Goal: Task Accomplishment & Management: Complete application form

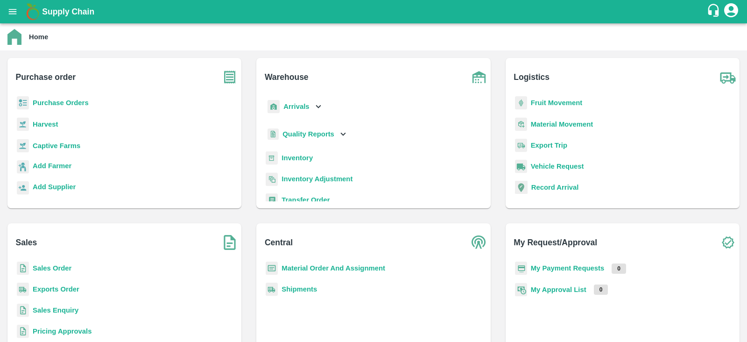
click at [47, 146] on b "Captive Farms" at bounding box center [57, 145] width 48 height 7
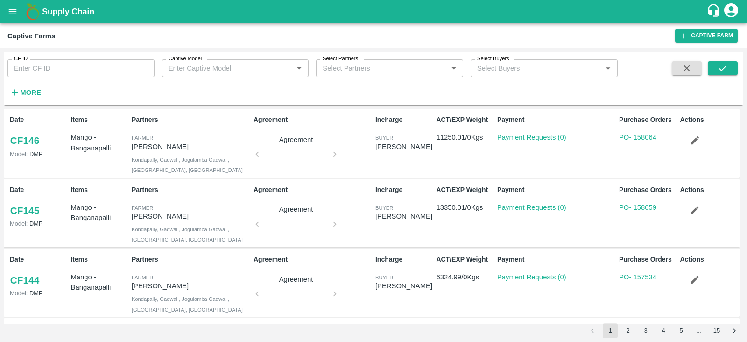
click at [263, 71] on input "Captive Model" at bounding box center [228, 68] width 126 height 12
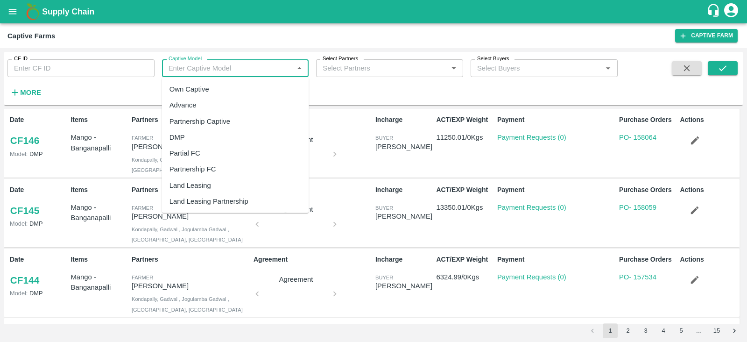
click at [211, 189] on div "Land Leasing" at bounding box center [235, 185] width 147 height 16
type input "Land Leasing"
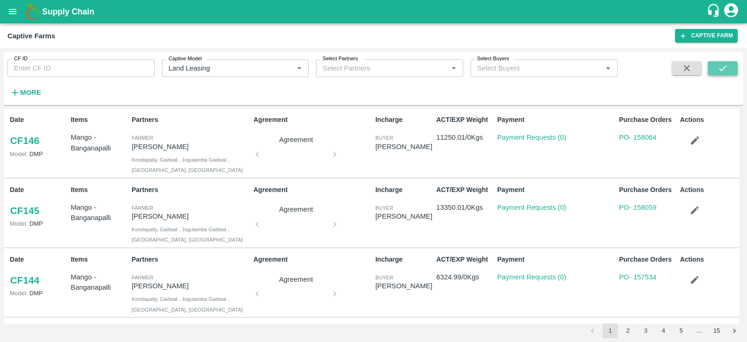
click at [717, 70] on icon "submit" at bounding box center [722, 68] width 10 height 10
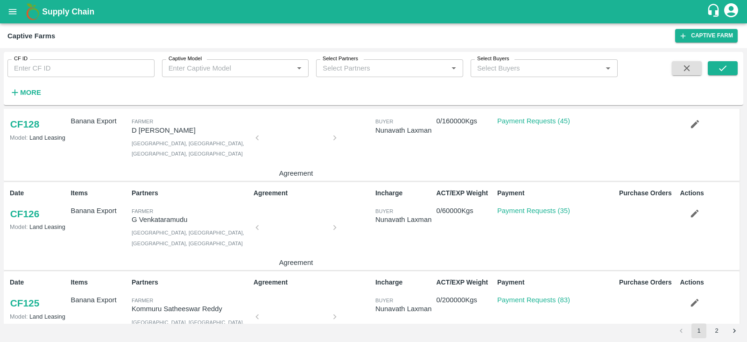
scroll to position [21, 0]
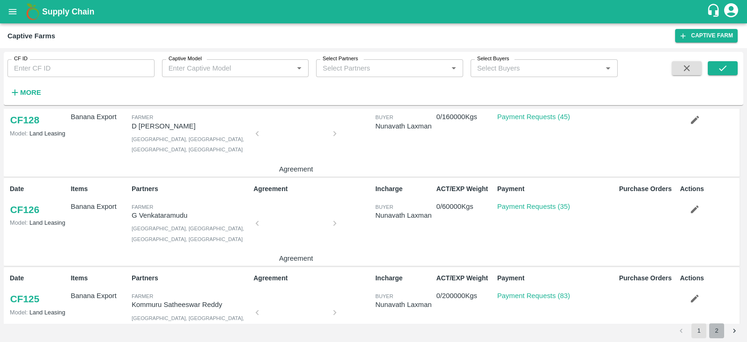
click at [721, 321] on button "2" at bounding box center [716, 330] width 15 height 15
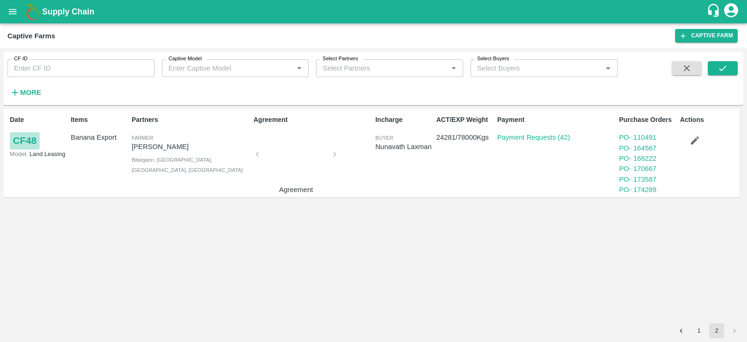
click at [38, 140] on link "CF 48" at bounding box center [25, 140] width 30 height 17
drag, startPoint x: 191, startPoint y: 146, endPoint x: 131, endPoint y: 149, distance: 60.7
click at [131, 149] on div "Partners Farmer Nikhil Bhagvat Patil Bitargaon, Solapur, Karmala, Maharashtra" at bounding box center [189, 153] width 122 height 84
copy p "Nikhil Bhagvat Patil"
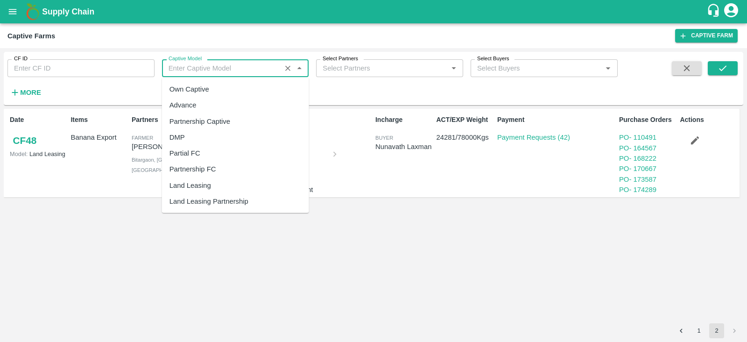
click at [212, 72] on input "Captive Model" at bounding box center [222, 68] width 114 height 12
click at [206, 183] on div "Land Leasing" at bounding box center [190, 185] width 42 height 10
type input "Land Leasing"
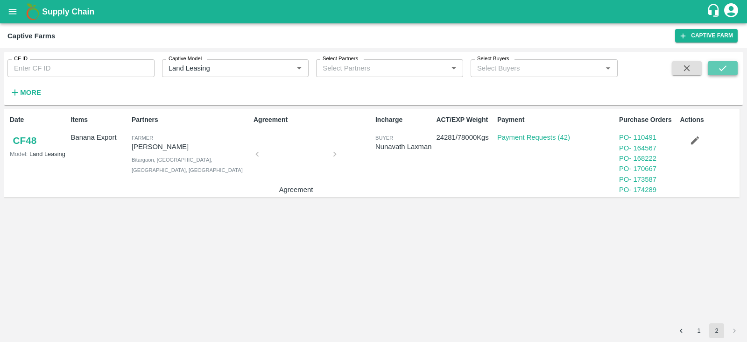
click at [728, 65] on button "submit" at bounding box center [723, 68] width 30 height 14
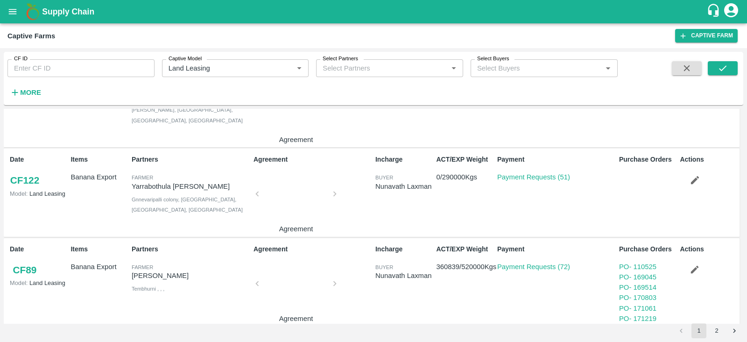
scroll to position [404, 0]
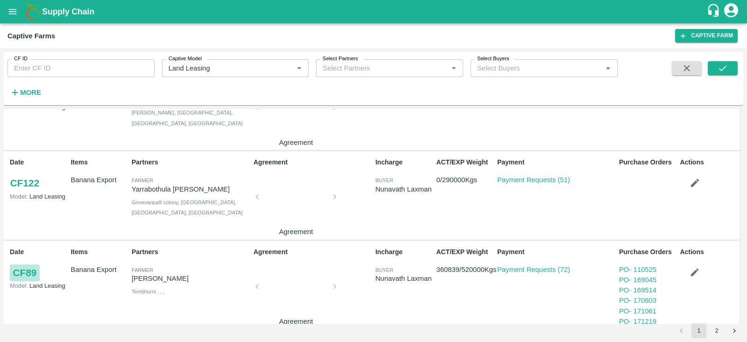
click at [24, 274] on link "CF 89" at bounding box center [25, 272] width 30 height 17
click at [15, 15] on icon "open drawer" at bounding box center [12, 12] width 10 height 10
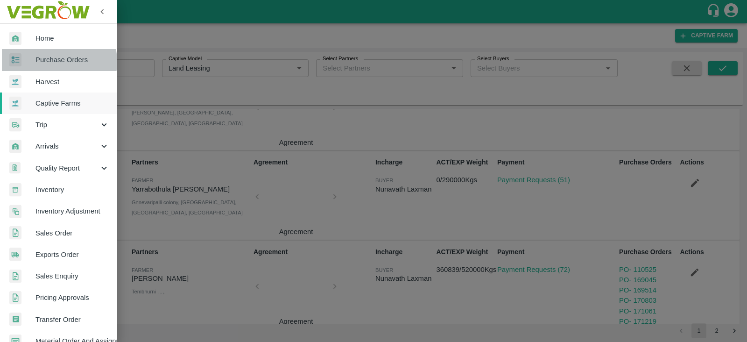
click at [54, 62] on span "Purchase Orders" at bounding box center [72, 60] width 74 height 10
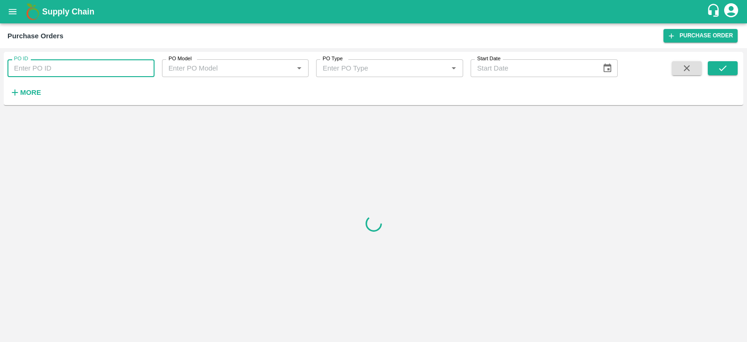
click at [54, 66] on input "PO ID" at bounding box center [80, 68] width 147 height 18
paste input "177286"
type input "177286"
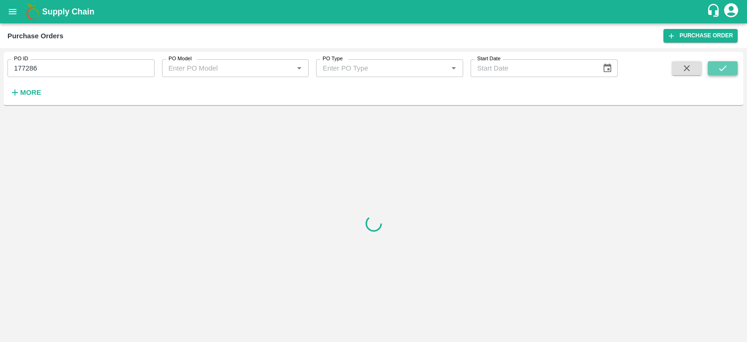
click at [715, 65] on button "submit" at bounding box center [723, 68] width 30 height 14
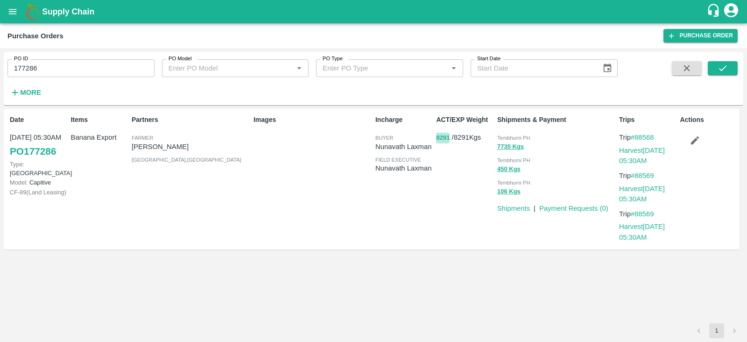
click at [441, 138] on button "8291" at bounding box center [443, 138] width 14 height 11
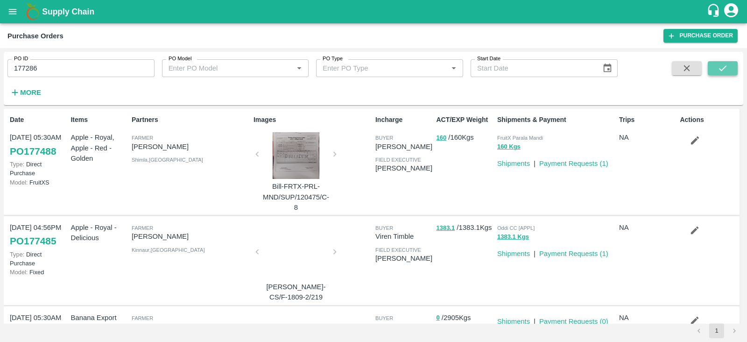
click at [732, 71] on button "submit" at bounding box center [723, 68] width 30 height 14
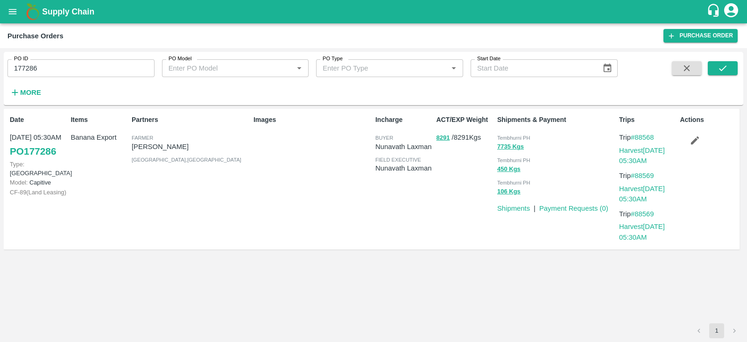
click at [434, 135] on div "ACT/EXP Weight 8291 / 8291 Kgs" at bounding box center [462, 179] width 61 height 136
click at [441, 138] on button "8291" at bounding box center [443, 138] width 14 height 11
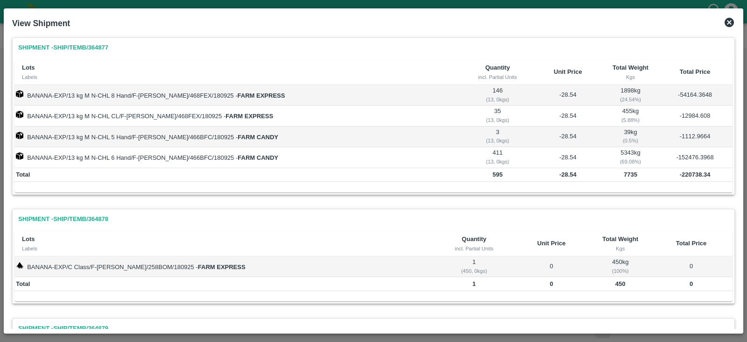
click at [560, 94] on td "-28.54" at bounding box center [567, 95] width 71 height 21
click at [728, 24] on icon at bounding box center [728, 22] width 11 height 11
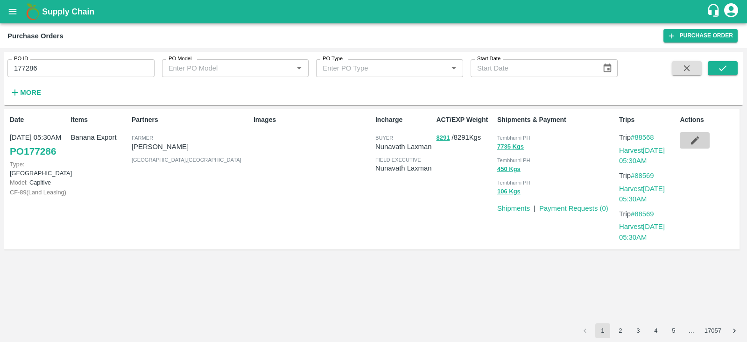
click at [695, 139] on icon "button" at bounding box center [695, 140] width 8 height 8
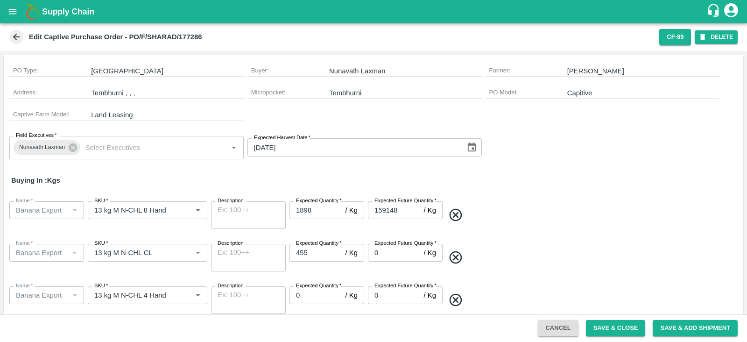
click at [16, 38] on icon at bounding box center [16, 37] width 10 height 10
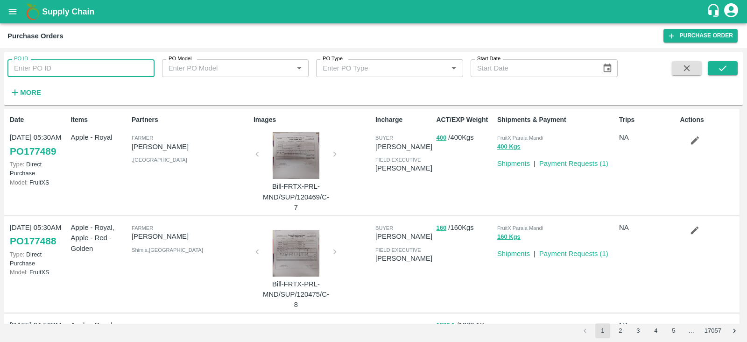
click at [105, 67] on input "PO ID" at bounding box center [80, 68] width 147 height 18
paste input "177286"
type input "177286"
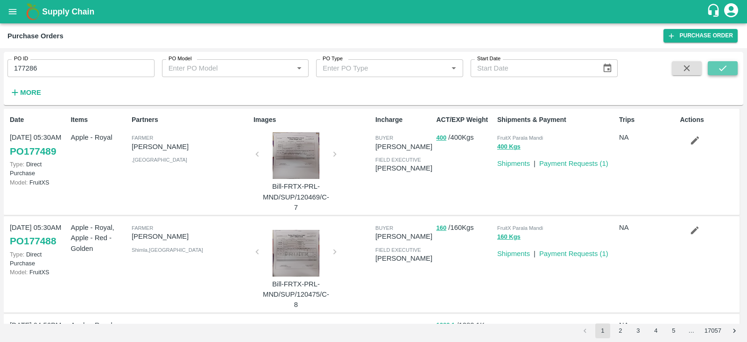
click at [729, 63] on button "submit" at bounding box center [723, 68] width 30 height 14
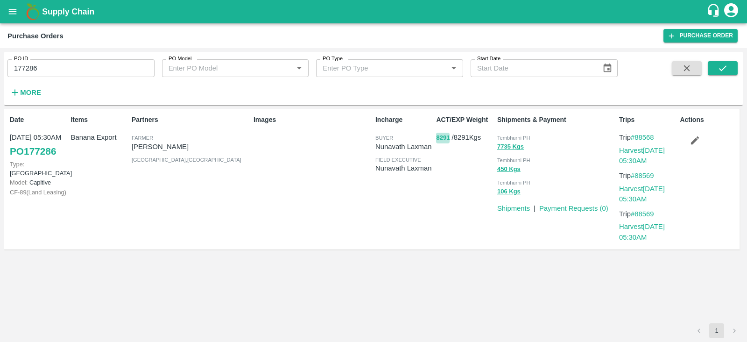
click at [439, 134] on button "8291" at bounding box center [443, 138] width 14 height 11
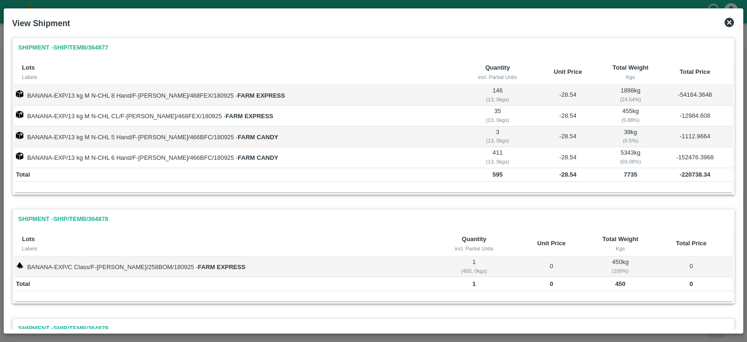
click at [729, 22] on icon at bounding box center [728, 22] width 11 height 11
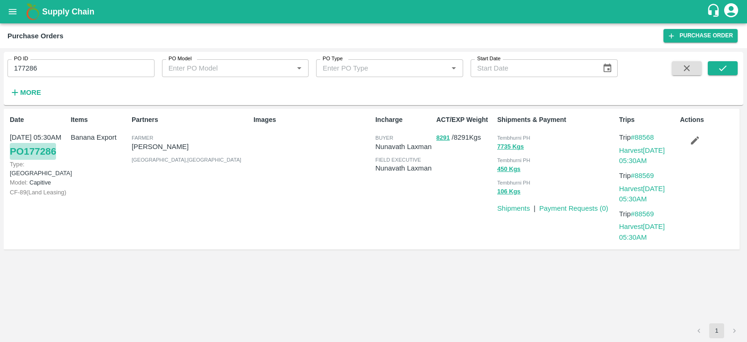
click at [42, 148] on link "PO 177286" at bounding box center [33, 151] width 46 height 17
click at [633, 188] on link "Harvest 18 Sep, 05:30AM" at bounding box center [642, 194] width 46 height 18
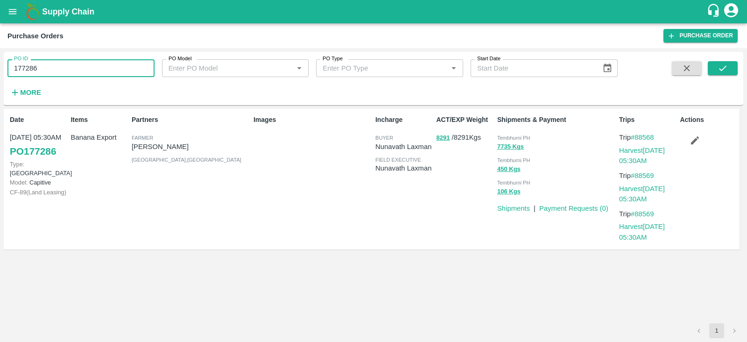
drag, startPoint x: 51, startPoint y: 65, endPoint x: 0, endPoint y: 74, distance: 52.2
click at [0, 74] on div "PO ID 177286 PO ID PO Model PO Model   * PO Type PO Type   * Start Date Start D…" at bounding box center [373, 195] width 747 height 294
click at [221, 238] on div "Partners Farmer Sharada Ramesh Shinde Solapur , Maharashtra" at bounding box center [189, 179] width 122 height 136
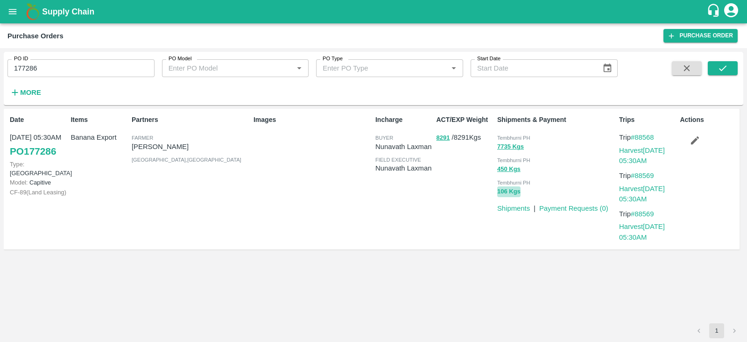
click at [505, 191] on button "106 Kgs" at bounding box center [508, 191] width 23 height 11
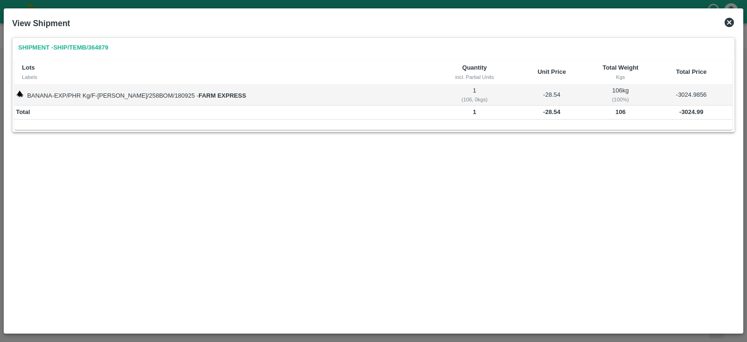
click at [729, 23] on icon at bounding box center [728, 22] width 11 height 11
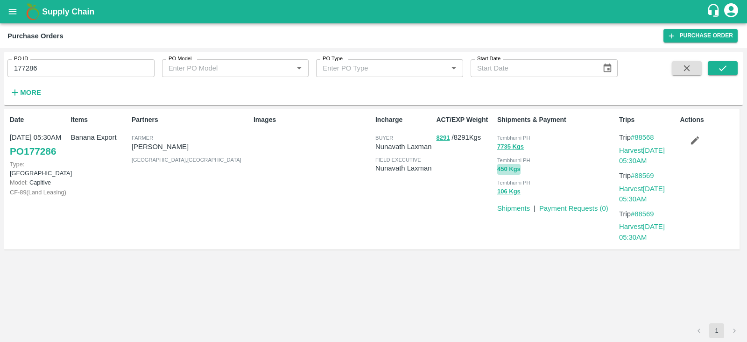
click at [518, 171] on button "450 Kgs" at bounding box center [508, 169] width 23 height 11
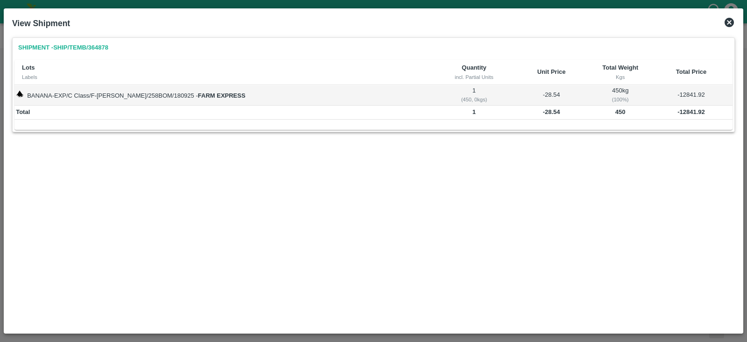
click at [728, 24] on icon at bounding box center [728, 22] width 9 height 9
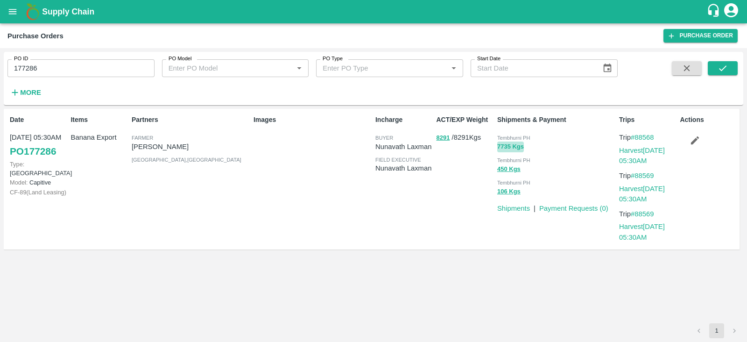
click at [511, 148] on button "7735 Kgs" at bounding box center [510, 146] width 27 height 11
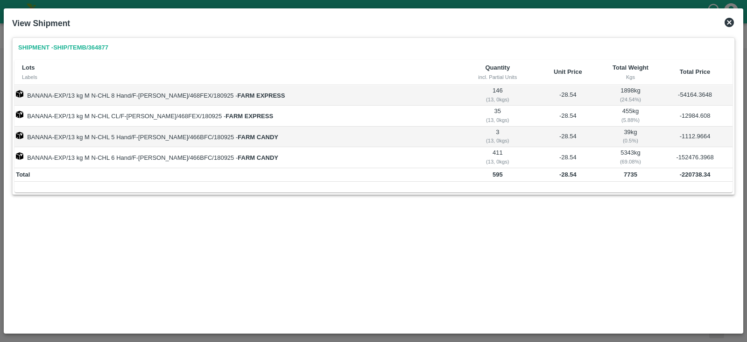
click at [729, 24] on icon at bounding box center [728, 22] width 9 height 9
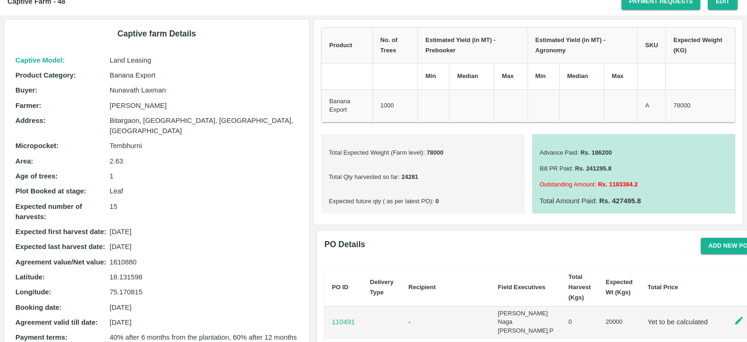
scroll to position [361, 0]
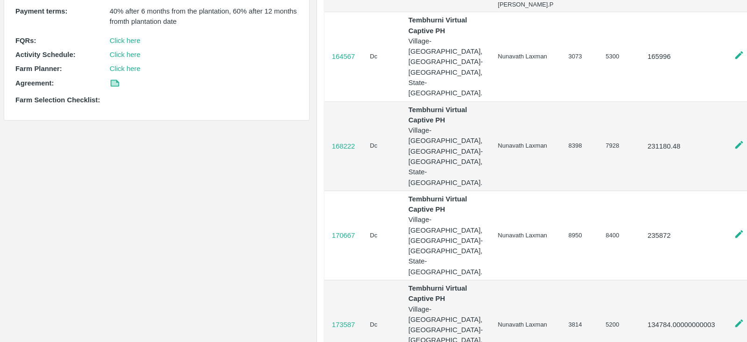
drag, startPoint x: 356, startPoint y: 278, endPoint x: 330, endPoint y: 288, distance: 28.1
copy p "174289"
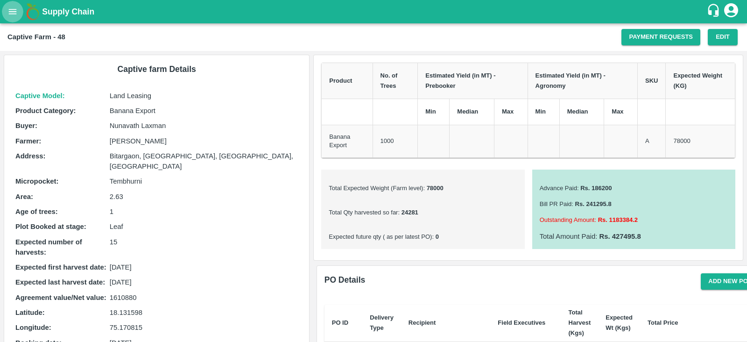
click at [3, 12] on button "open drawer" at bounding box center [12, 11] width 21 height 21
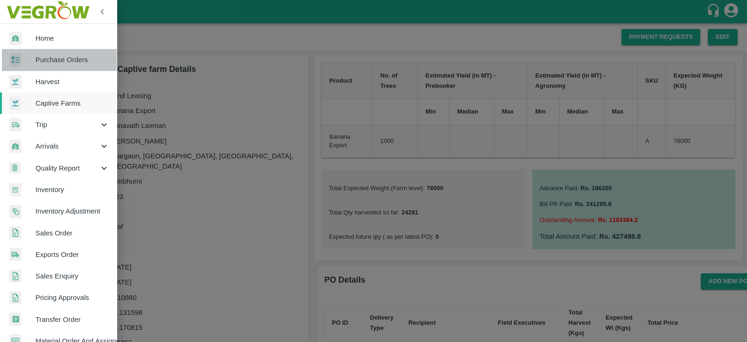
click at [73, 64] on span "Purchase Orders" at bounding box center [72, 60] width 74 height 10
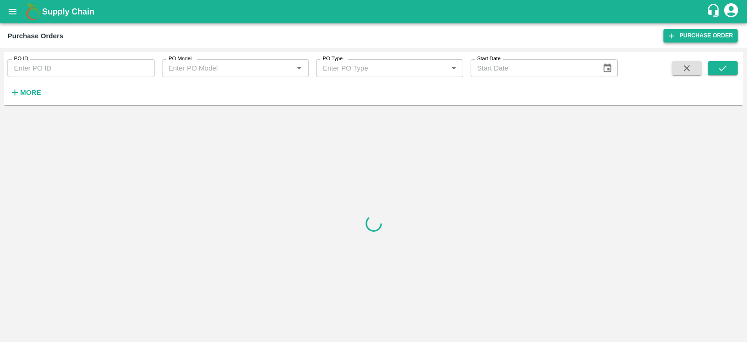
click at [698, 38] on link "Purchase Order" at bounding box center [700, 36] width 74 height 14
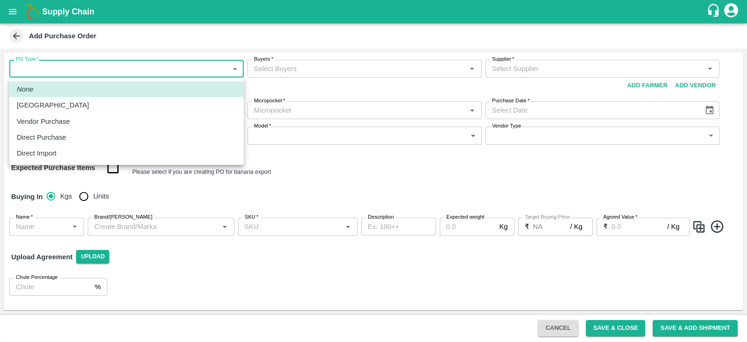
click at [140, 69] on body "Supply Chain Add Purchase Order PO Type   * ​ PO Type Buyers   * Buyers   * Sup…" at bounding box center [373, 171] width 747 height 342
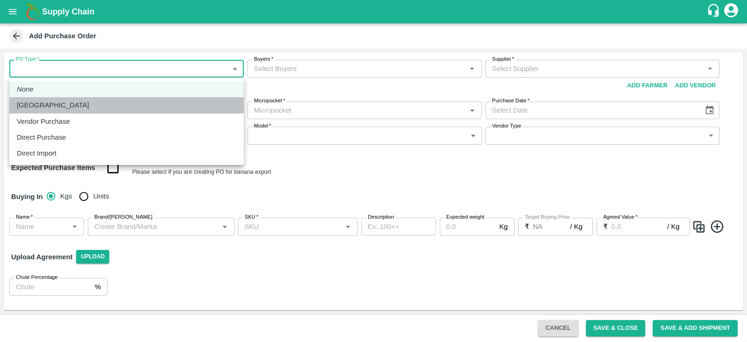
click at [77, 102] on div "[GEOGRAPHIC_DATA]" at bounding box center [126, 105] width 219 height 10
type input "1"
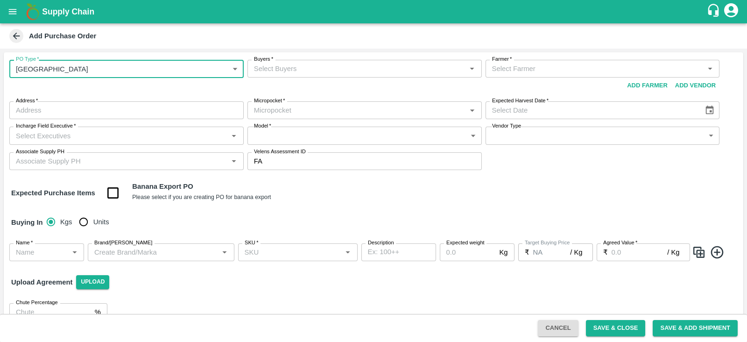
click at [326, 70] on input "Buyers   *" at bounding box center [356, 69] width 213 height 12
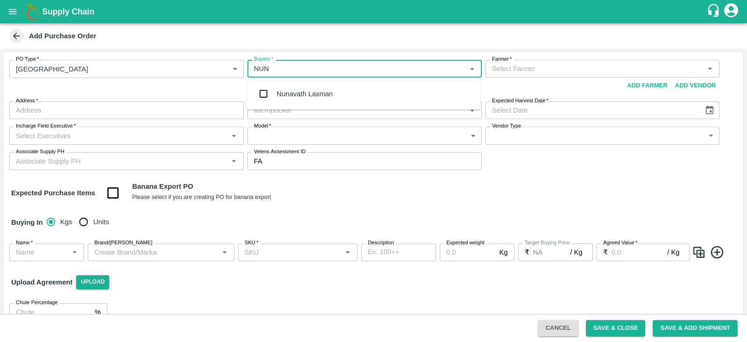
type input "NUNA"
click at [307, 97] on div "Nunavath Laxman" at bounding box center [305, 94] width 56 height 10
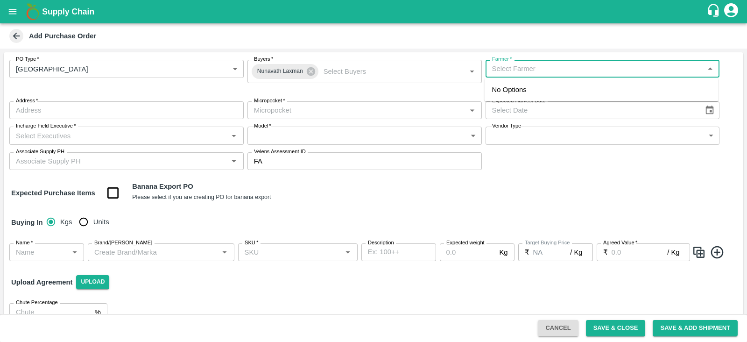
click at [583, 65] on input "Farmer   *" at bounding box center [594, 69] width 213 height 12
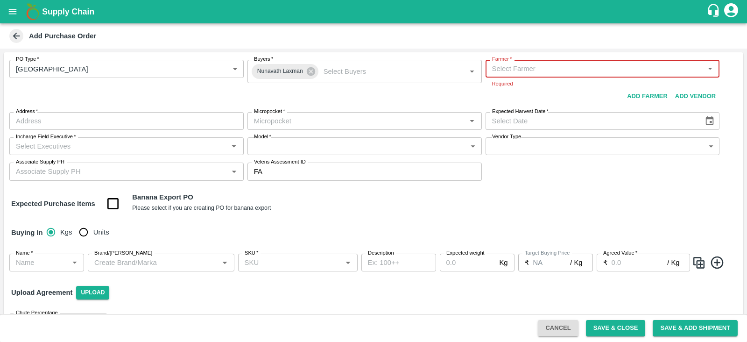
paste input "Nikhil Bhagvat Patil"
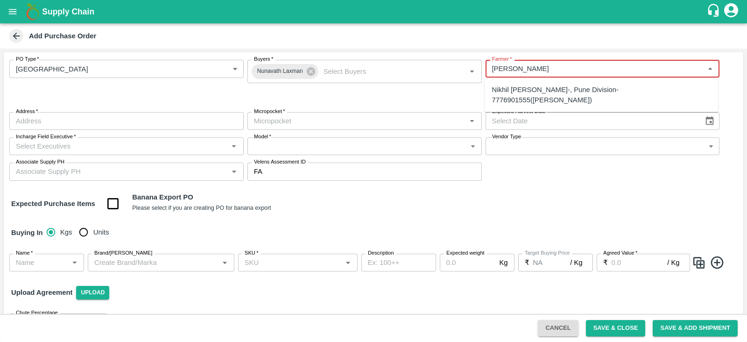
click at [518, 88] on div "Nikhil Bhagvat Patil-, Pune Division-7776901555(Farmer)" at bounding box center [601, 94] width 219 height 21
type input "Nikhil Bhagvat Patil-, Pune Division-7776901555(Farmer)"
type input ", Pune Division, , Maharashtra"
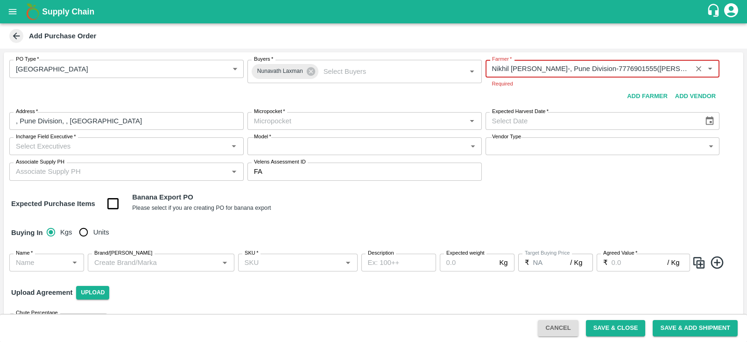
type input "Nikhil Bhagvat Patil-, Pune Division-7776901555(Farmer)"
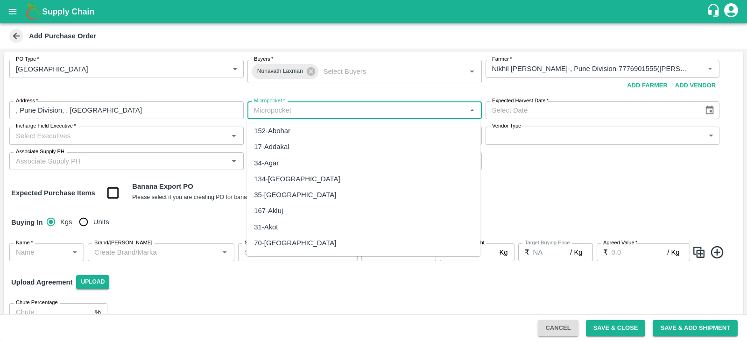
click at [315, 121] on body "Supply Chain Add Purchase Order PO Type   * Farm Gate 1 PO Type Buyers   * Nuna…" at bounding box center [373, 171] width 747 height 342
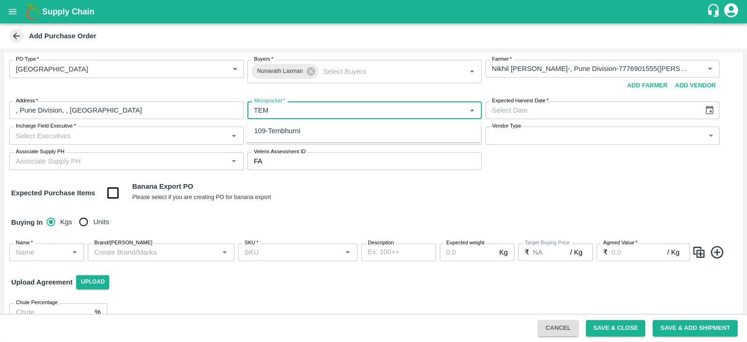
click at [306, 127] on div "109-Tembhurni" at bounding box center [363, 131] width 234 height 16
type input "109-Tembhurni"
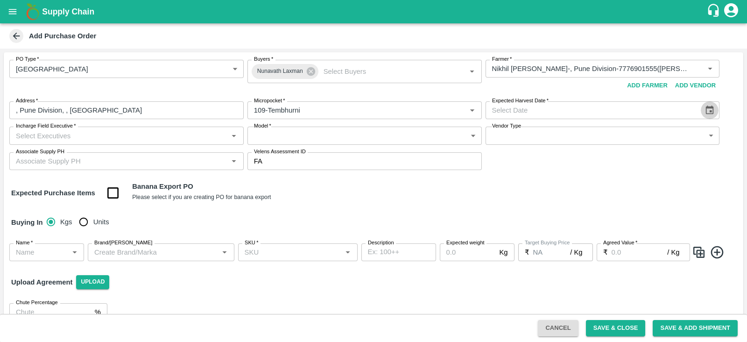
click at [701, 110] on button "Choose date" at bounding box center [710, 110] width 18 height 18
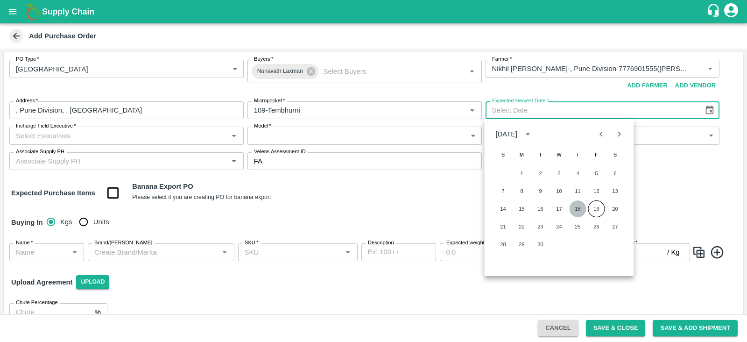
click at [578, 203] on button "18" at bounding box center [577, 208] width 17 height 17
type input "18/09/2025"
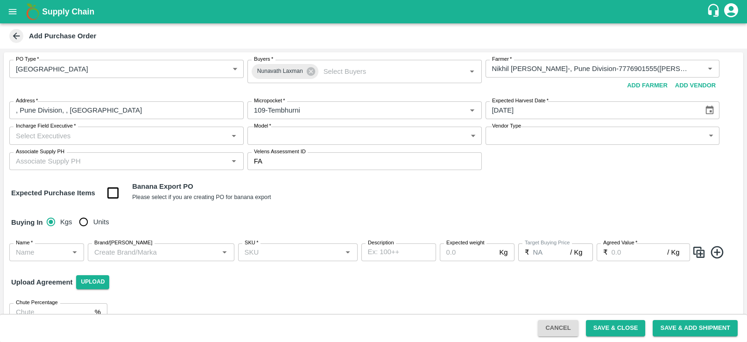
click at [126, 139] on input "Incharge Field Executive   *" at bounding box center [118, 135] width 213 height 12
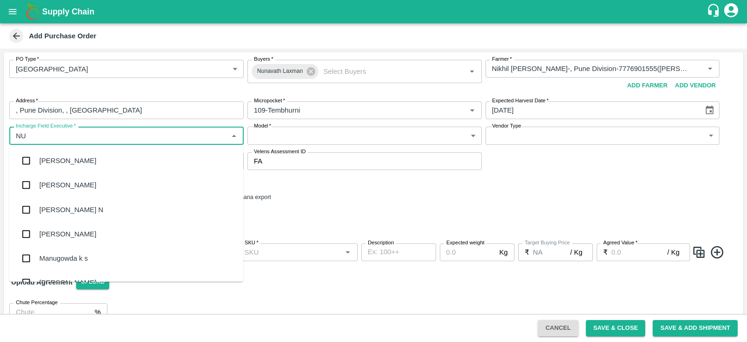
type input "NUN"
click at [36, 206] on div "Nunavath Laxman" at bounding box center [126, 209] width 234 height 24
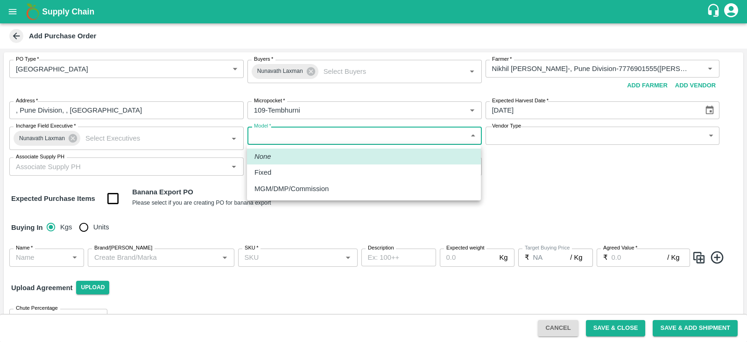
click at [348, 132] on body "Supply Chain Add Purchase Order PO Type   * Farm Gate 1 PO Type Buyers   * Nuna…" at bounding box center [373, 171] width 747 height 342
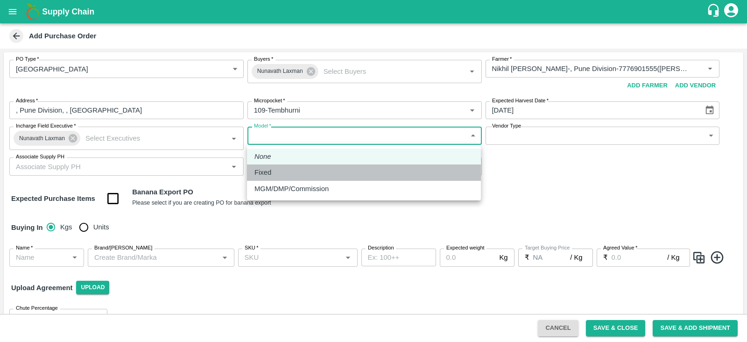
click at [294, 171] on div "Fixed" at bounding box center [363, 172] width 219 height 10
type input "Fixed"
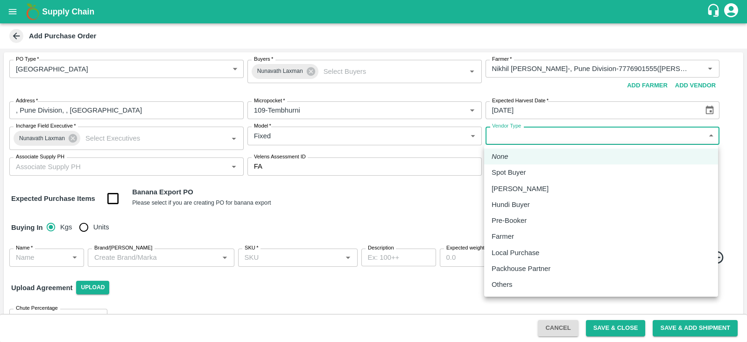
click at [542, 133] on body "Supply Chain Add Purchase Order PO Type   * Farm Gate 1 PO Type Buyers   * Nuna…" at bounding box center [373, 171] width 747 height 342
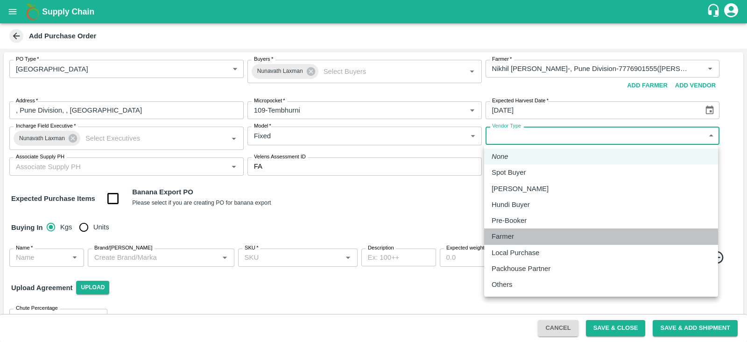
click at [508, 234] on p "Farmer" at bounding box center [502, 236] width 22 height 10
type input "FARMER"
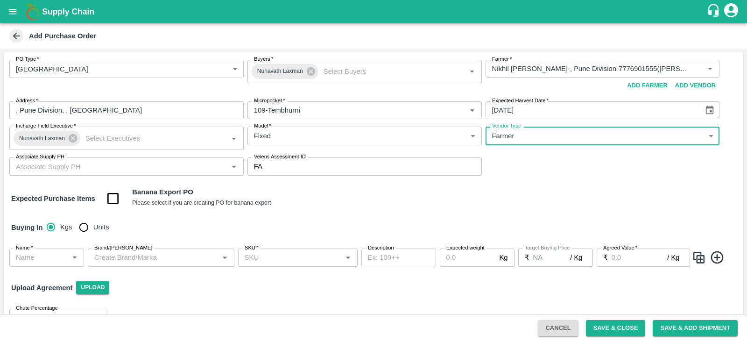
scroll to position [23, 0]
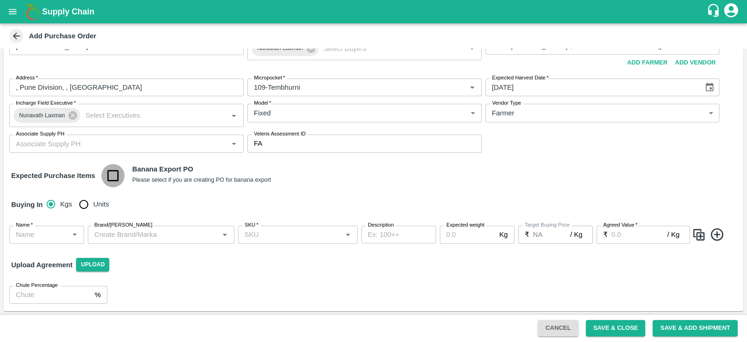
click at [115, 175] on input "checkbox" at bounding box center [113, 176] width 24 height 24
checkbox input "true"
type input "Banana Export"
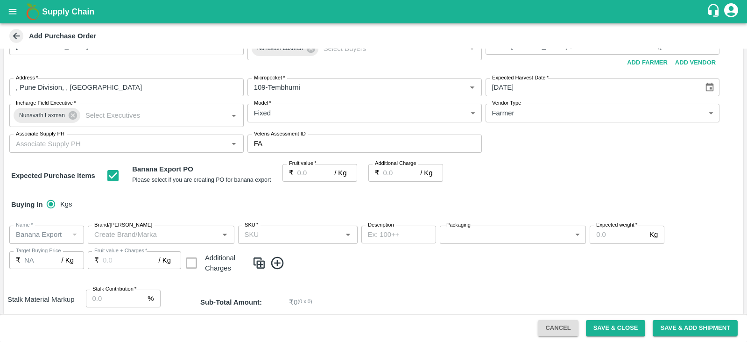
scroll to position [140, 0]
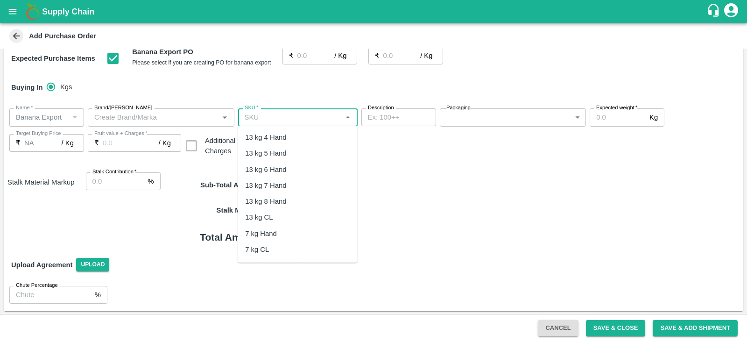
click at [256, 112] on input "SKU   *" at bounding box center [290, 117] width 98 height 12
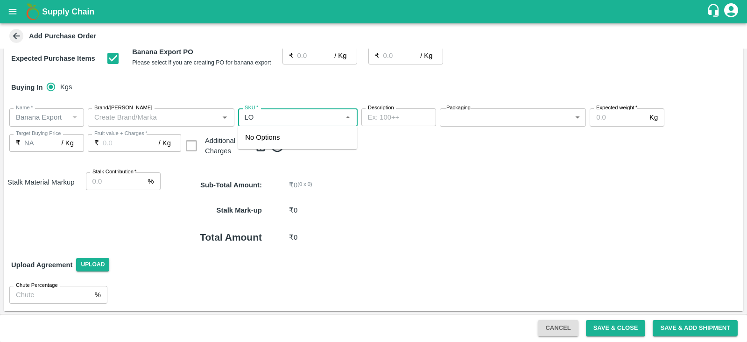
type input "L"
click at [256, 137] on div "B" at bounding box center [297, 137] width 119 height 16
type input "B"
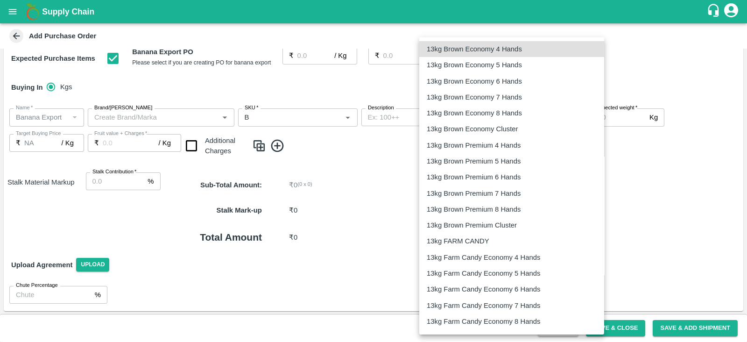
click at [478, 114] on body "Supply Chain Add Purchase Order PO Type   * Farm Gate 1 PO Type Buyers   * Nuna…" at bounding box center [373, 171] width 747 height 342
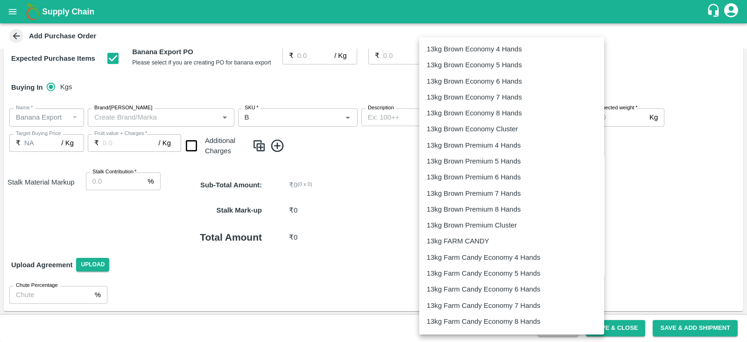
scroll to position [1501, 0]
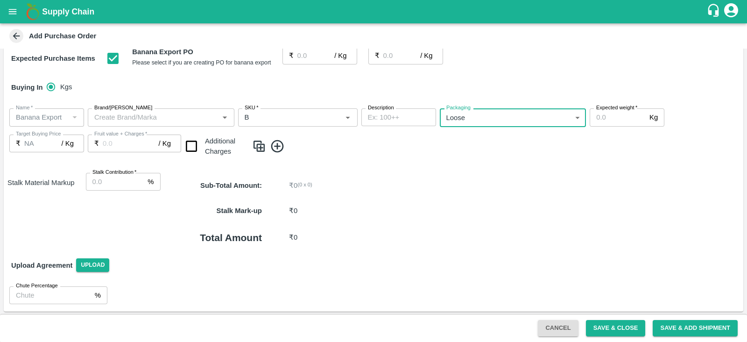
type input "258"
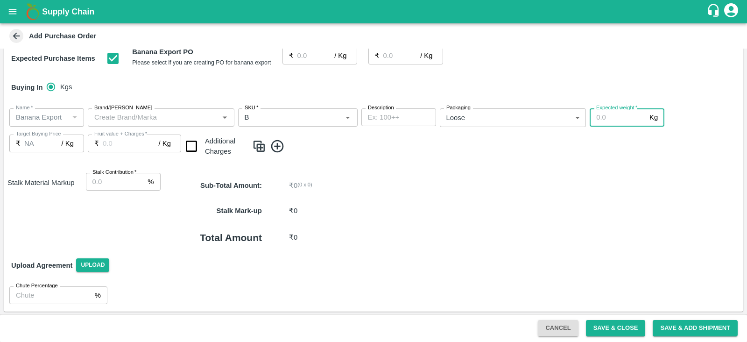
click at [611, 118] on input "Expected weight   *" at bounding box center [617, 117] width 56 height 18
type input "3"
type input "0"
type input "3000"
click at [17, 141] on p "₹" at bounding box center [18, 143] width 5 height 10
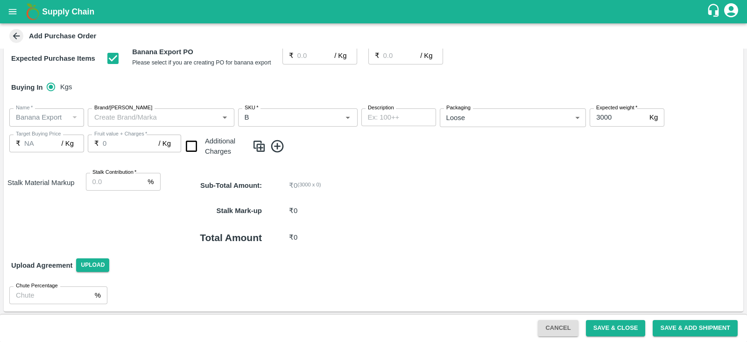
scroll to position [90, 0]
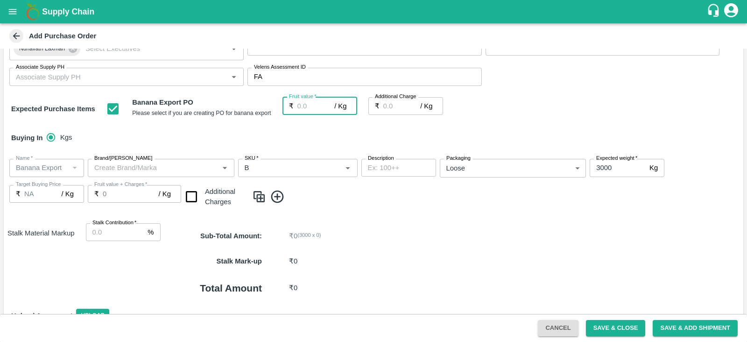
click at [311, 105] on input "Fruit value   *" at bounding box center [315, 106] width 37 height 18
type input "5"
click at [394, 248] on div "Stalk Mark-up ₹ 0" at bounding box center [452, 260] width 582 height 25
click at [109, 227] on input "Stalk Contribution   *" at bounding box center [115, 232] width 58 height 18
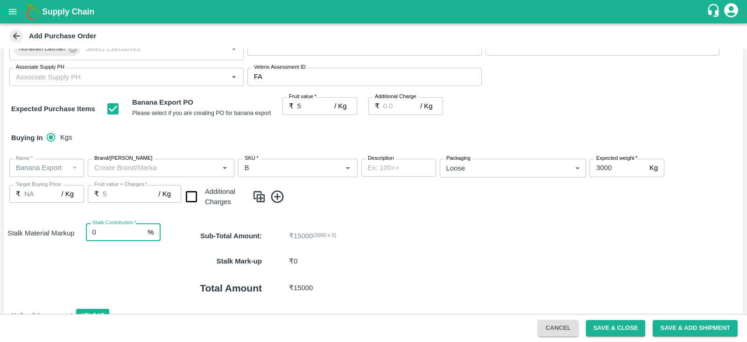
type input "0"
click at [142, 265] on div "Stalk Contribution   * 0 % Stalk Contribution" at bounding box center [123, 262] width 75 height 79
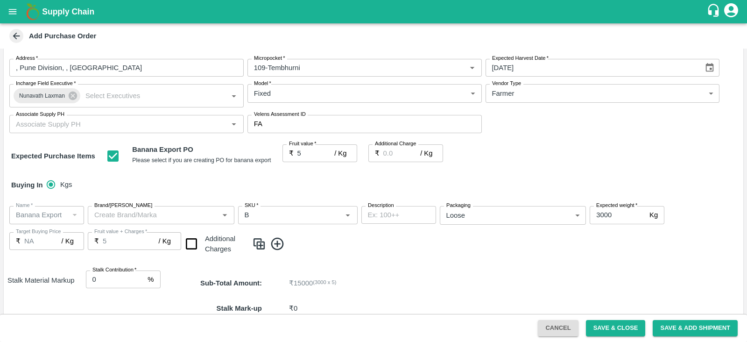
scroll to position [140, 0]
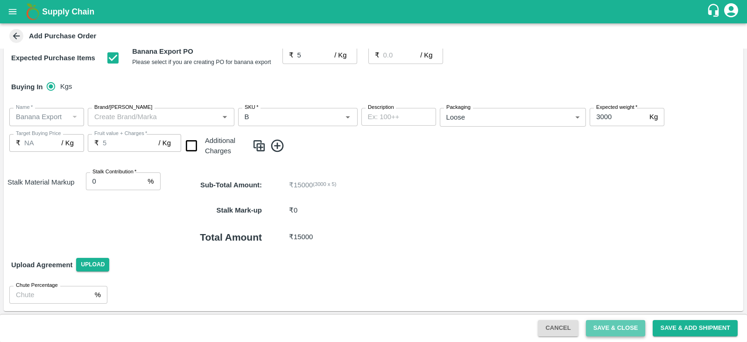
click at [617, 331] on button "Save & Close" at bounding box center [616, 328] width 60 height 16
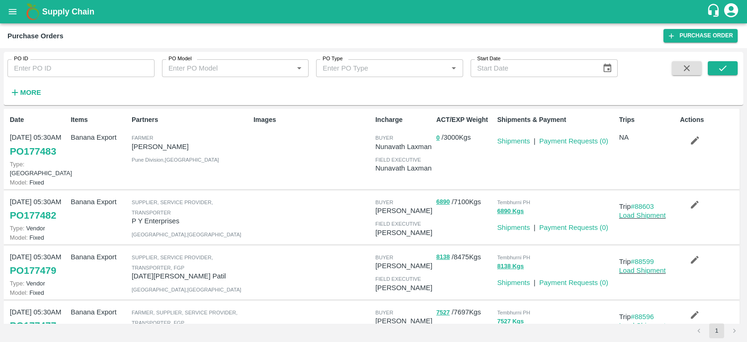
drag, startPoint x: 61, startPoint y: 150, endPoint x: 56, endPoint y: 157, distance: 8.8
click at [56, 157] on div "Date 18 Sep, 05:30AM PO 177483 Type: Farm Gate Model: Fixed" at bounding box center [36, 148] width 61 height 75
click at [250, 161] on div "Images" at bounding box center [311, 148] width 122 height 75
click at [693, 141] on icon "button" at bounding box center [695, 140] width 8 height 8
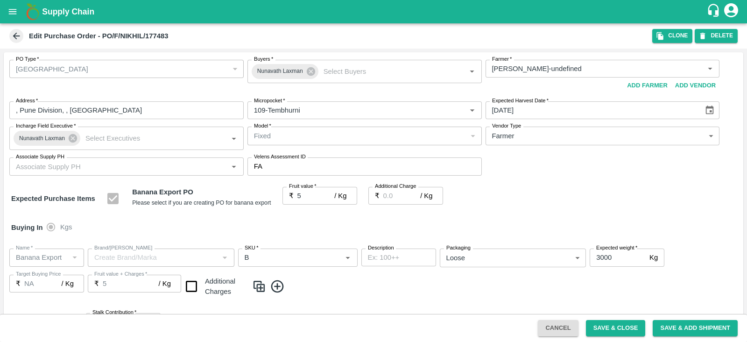
click at [613, 253] on input "3000" at bounding box center [617, 257] width 56 height 18
type input "3"
type input "2905"
click at [610, 323] on button "Save & Close" at bounding box center [616, 328] width 60 height 16
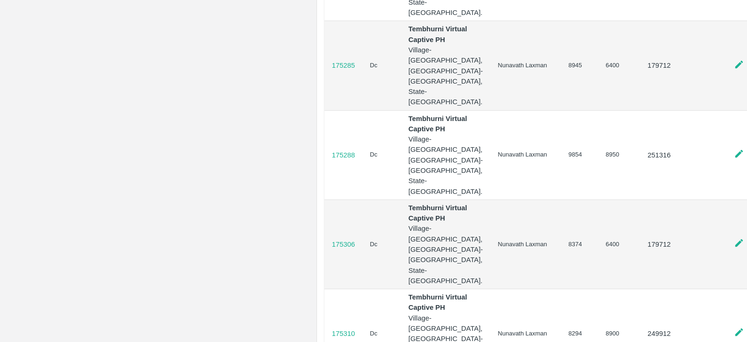
scroll to position [2988, 0]
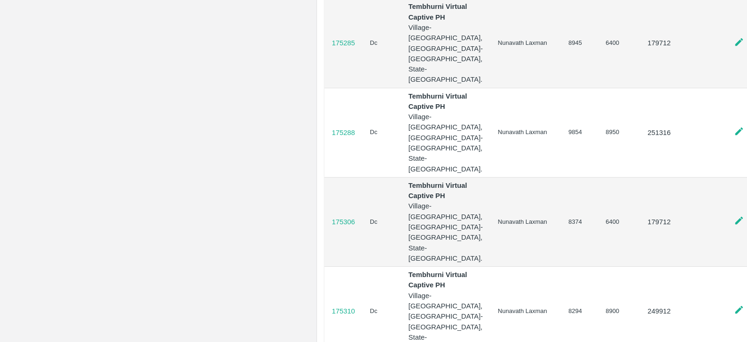
drag, startPoint x: 360, startPoint y: 265, endPoint x: 329, endPoint y: 267, distance: 31.3
copy p "177286"
drag, startPoint x: 356, startPoint y: 155, endPoint x: 331, endPoint y: 157, distance: 24.8
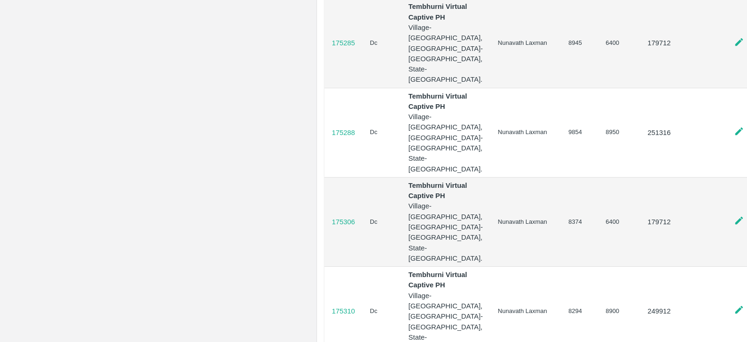
copy p "177006"
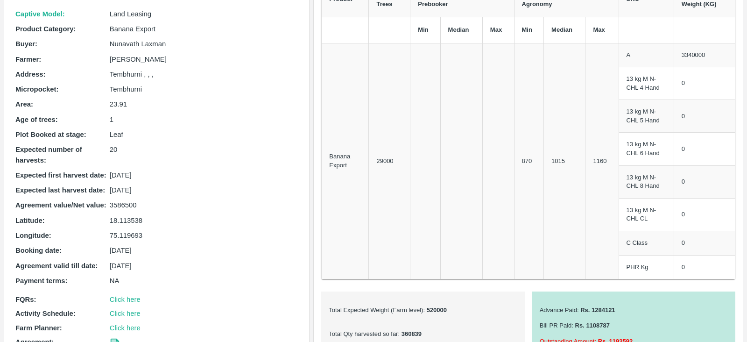
scroll to position [0, 0]
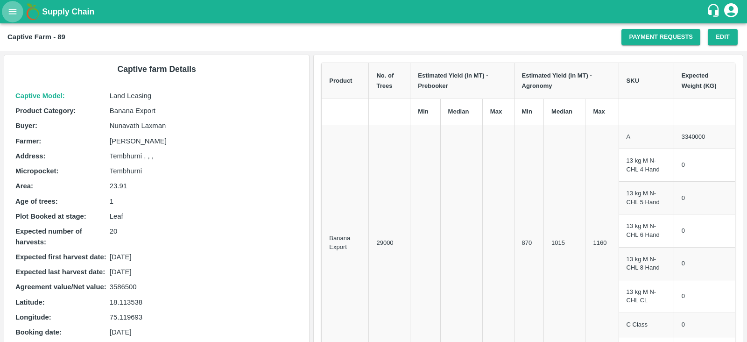
click at [4, 14] on button "open drawer" at bounding box center [12, 11] width 21 height 21
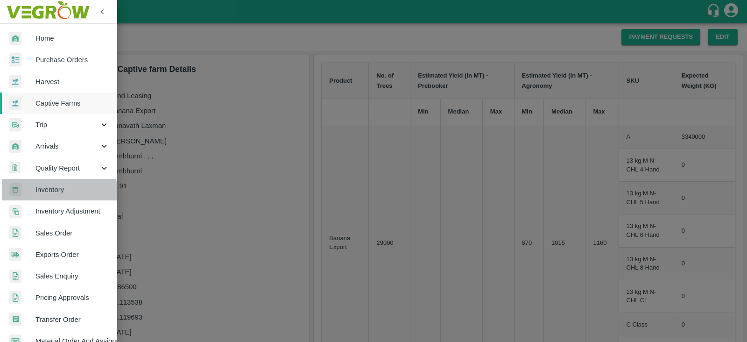
click at [50, 196] on link "Inventory" at bounding box center [58, 189] width 117 height 21
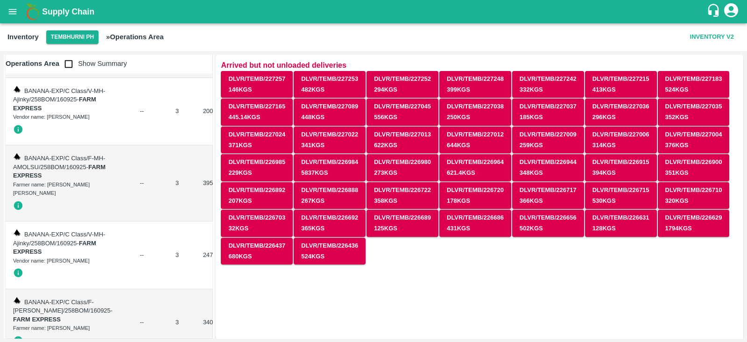
scroll to position [1190, 0]
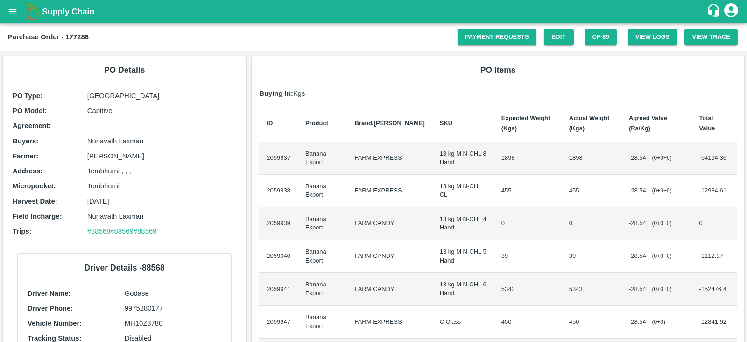
click at [80, 34] on b "Purchase Order - 177286" at bounding box center [47, 36] width 81 height 7
copy b "177286"
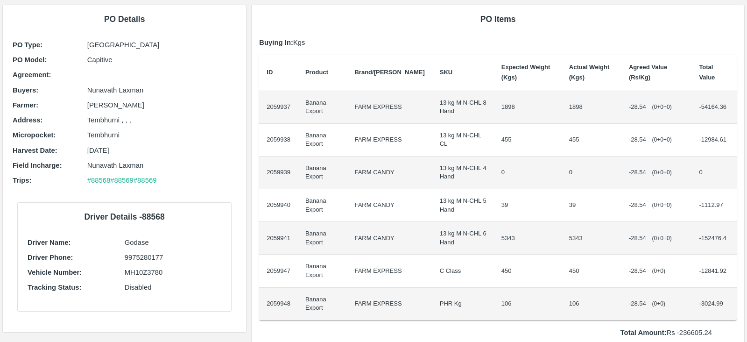
scroll to position [52, 0]
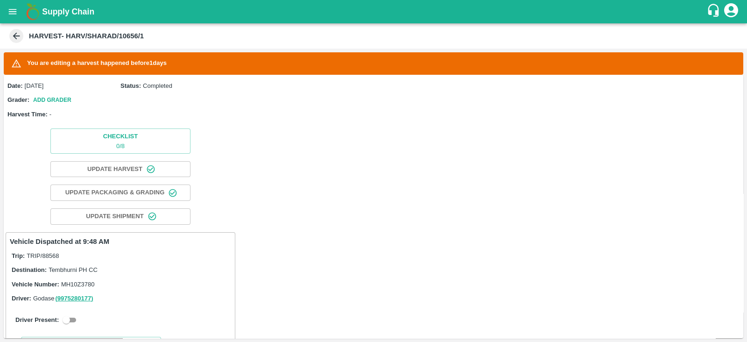
scroll to position [176, 0]
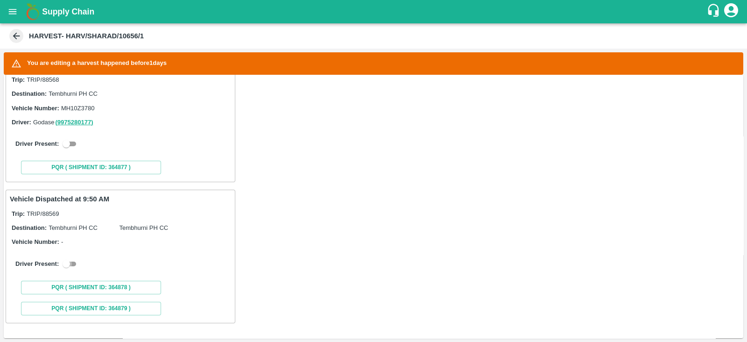
click at [64, 263] on input "checkbox" at bounding box center [66, 263] width 34 height 11
checkbox input "true"
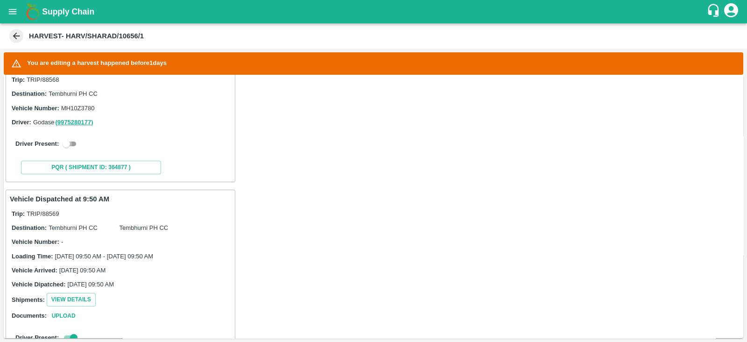
click at [70, 145] on input "checkbox" at bounding box center [66, 143] width 34 height 11
checkbox input "true"
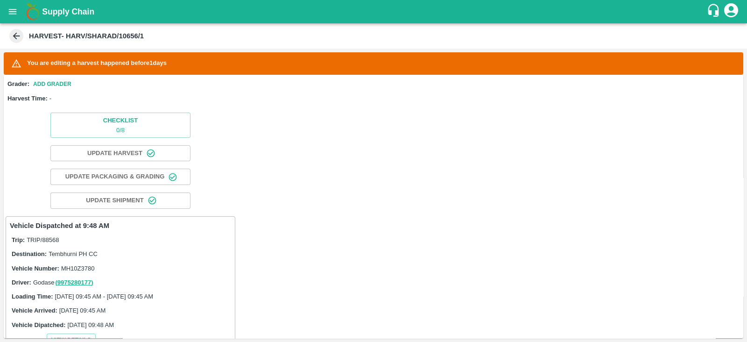
scroll to position [0, 0]
